Goal: Transaction & Acquisition: Purchase product/service

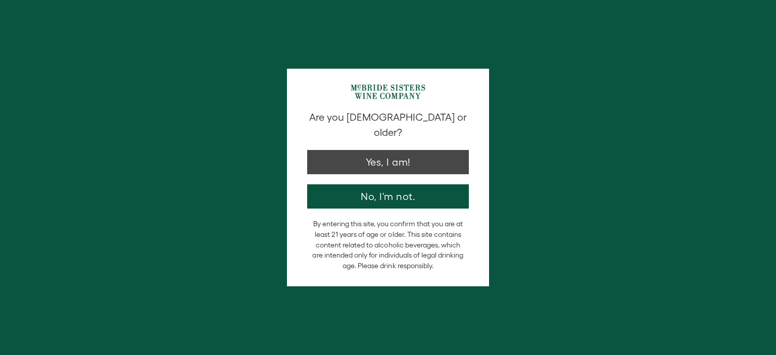
scroll to position [51, 0]
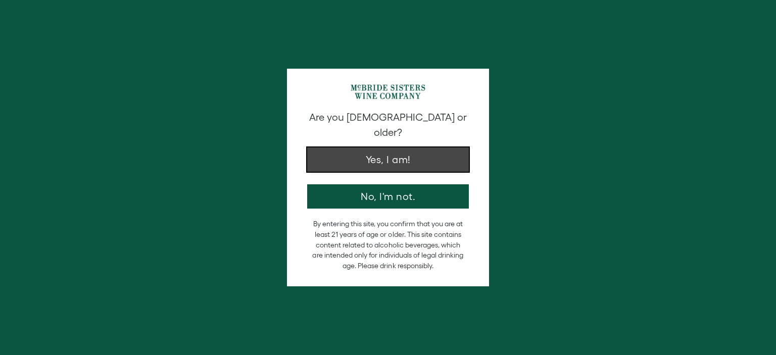
click at [430, 155] on button "Yes, I am!" at bounding box center [388, 160] width 162 height 24
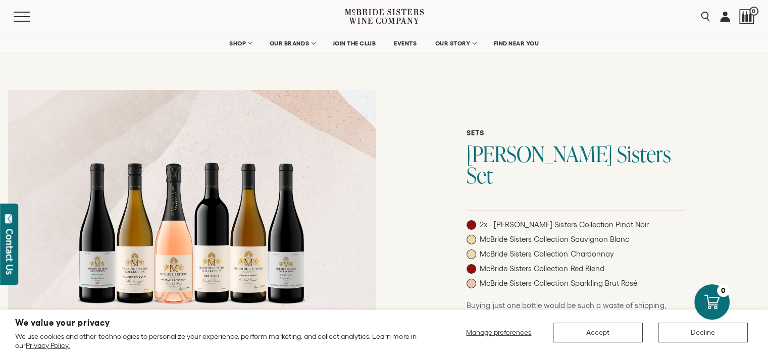
scroll to position [0, 0]
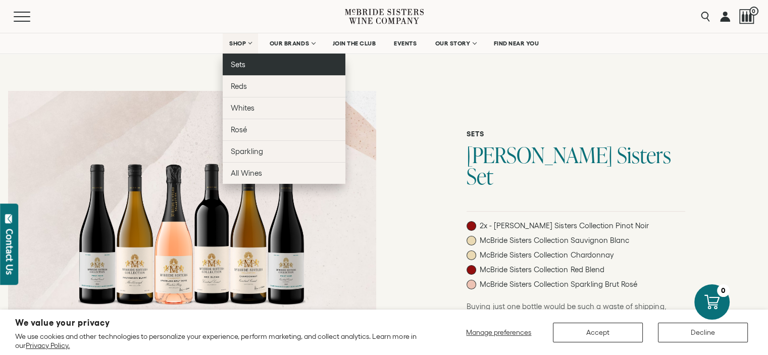
click at [247, 58] on link "Sets" at bounding box center [284, 65] width 123 height 22
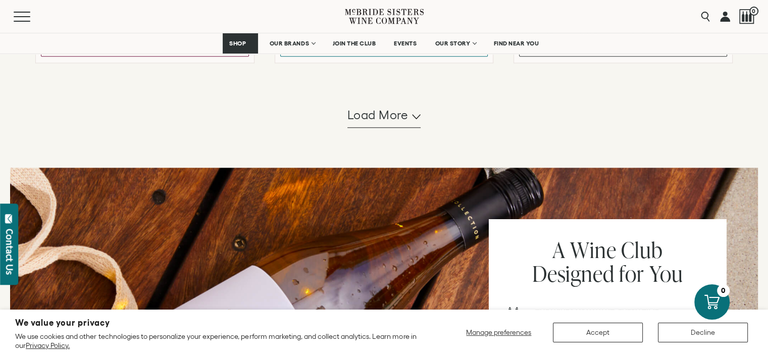
scroll to position [1112, 0]
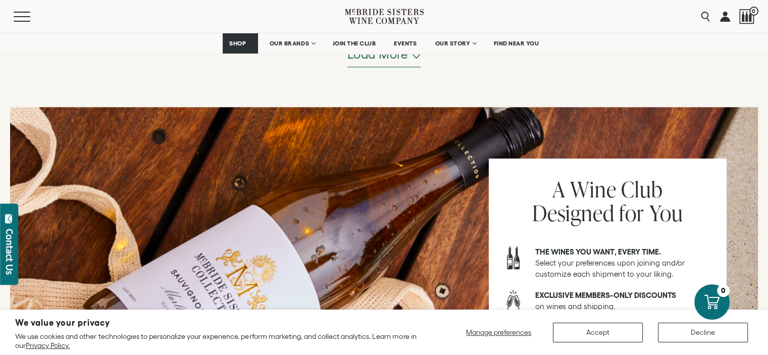
click at [402, 60] on span "Load more" at bounding box center [378, 54] width 61 height 17
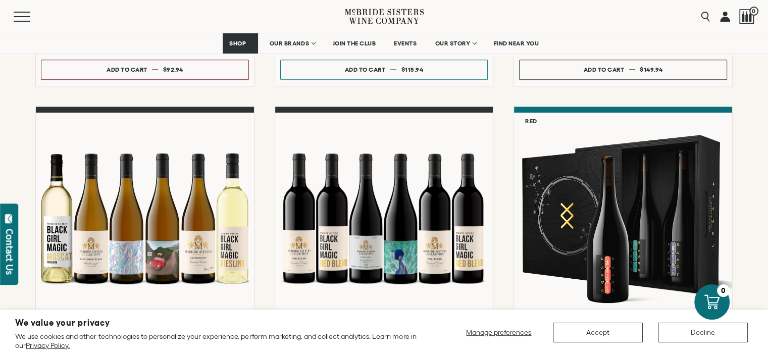
scroll to position [1010, 0]
